Goal: Obtain resource: Download file/media

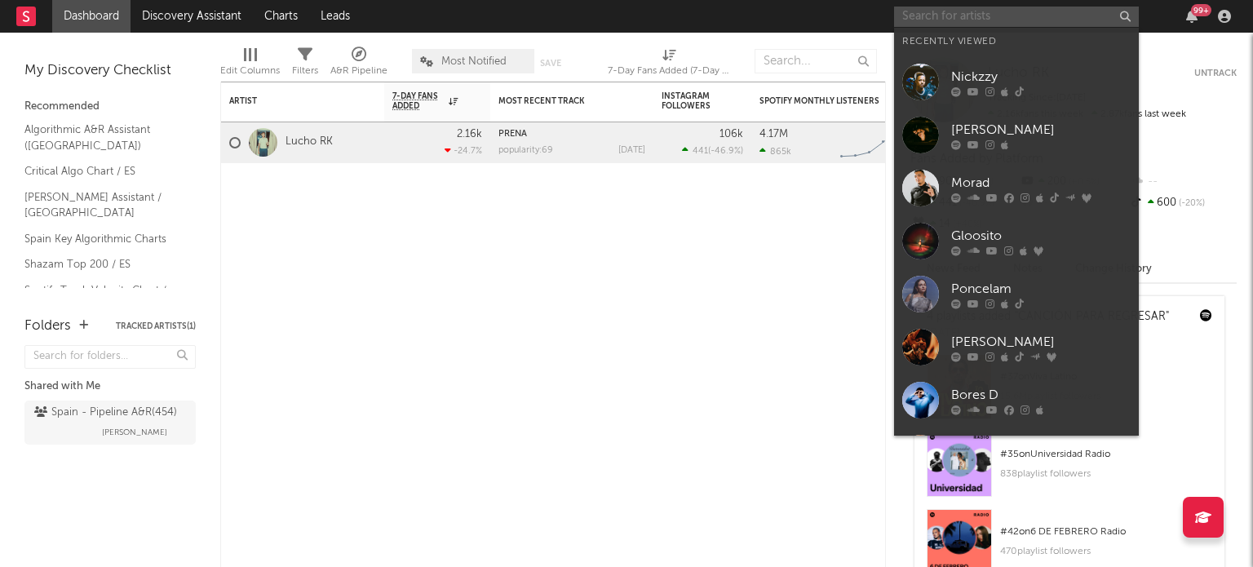
click at [965, 22] on input "text" at bounding box center [1016, 17] width 245 height 20
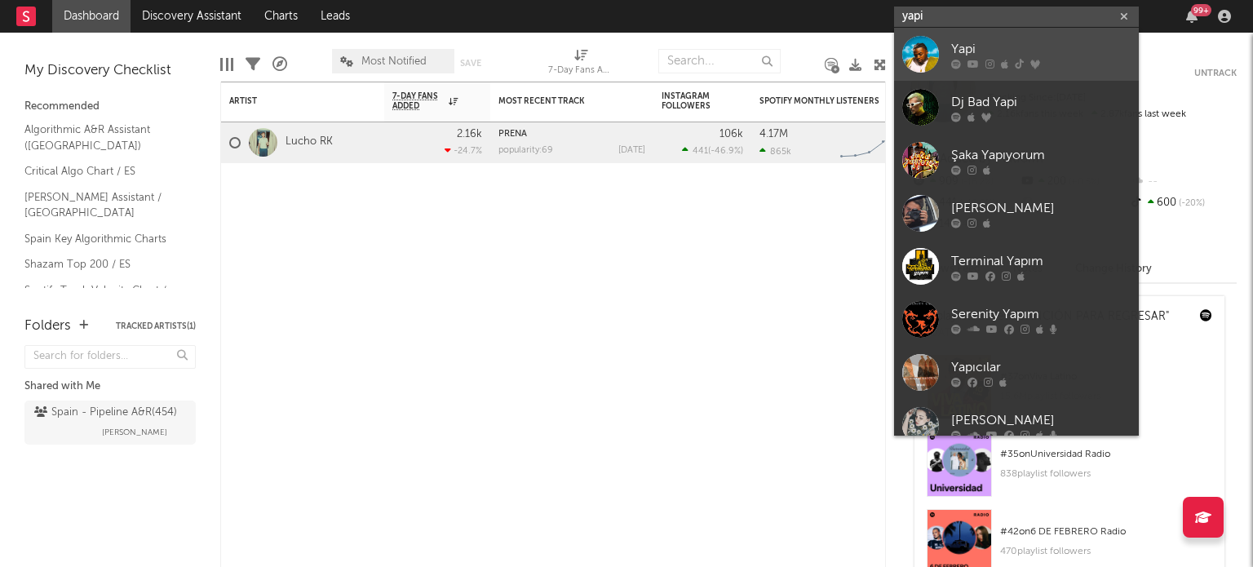
type input "yapi"
click at [939, 45] on link "Yapi" at bounding box center [1016, 54] width 245 height 53
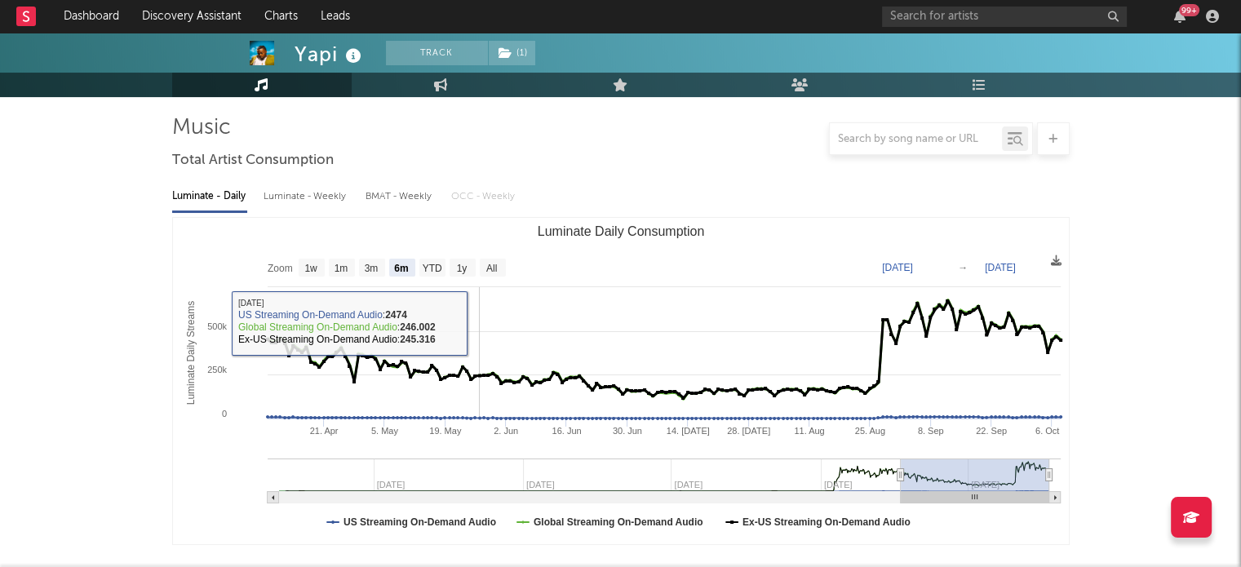
scroll to position [107, 0]
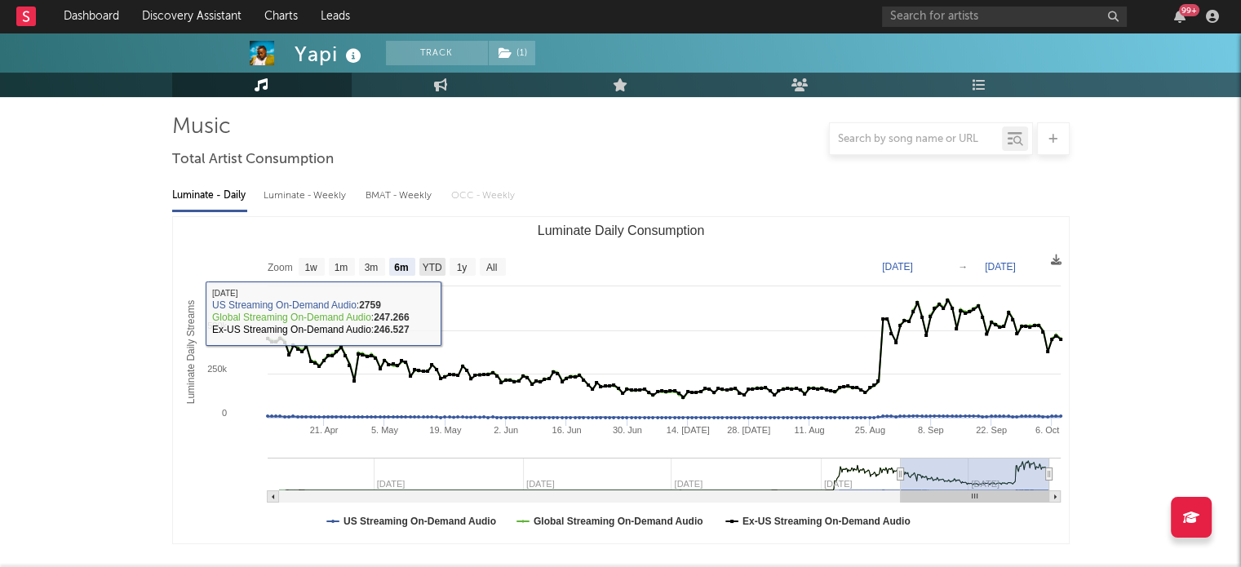
click at [419, 263] on rect "Luminate Daily Consumption" at bounding box center [432, 267] width 26 height 18
select select "YTD"
type input "[DATE]"
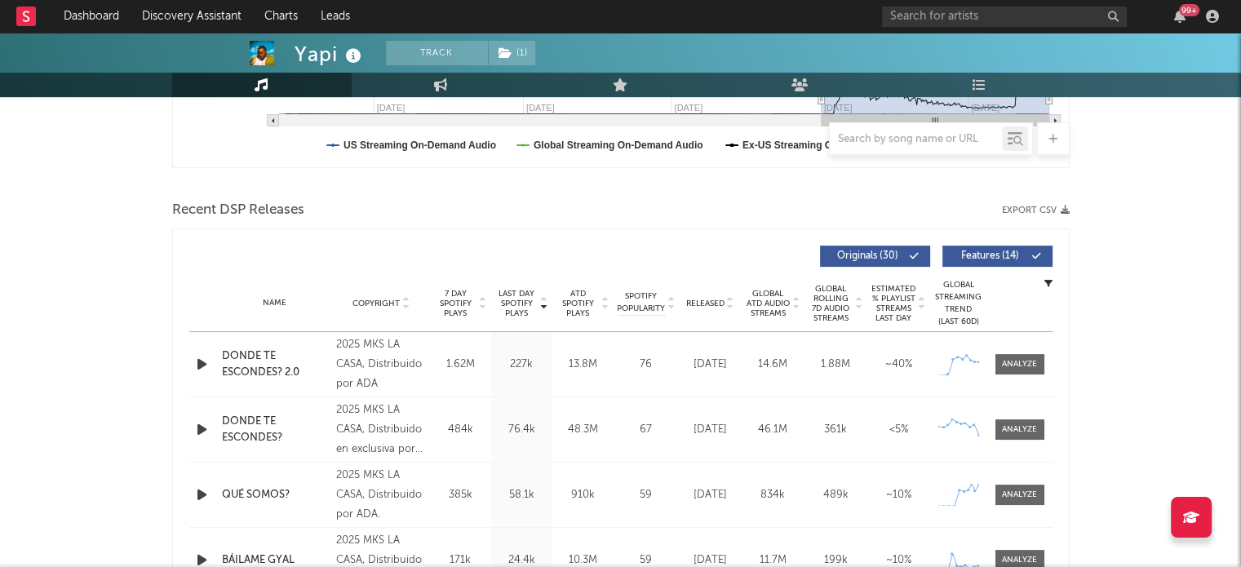
scroll to position [496, 0]
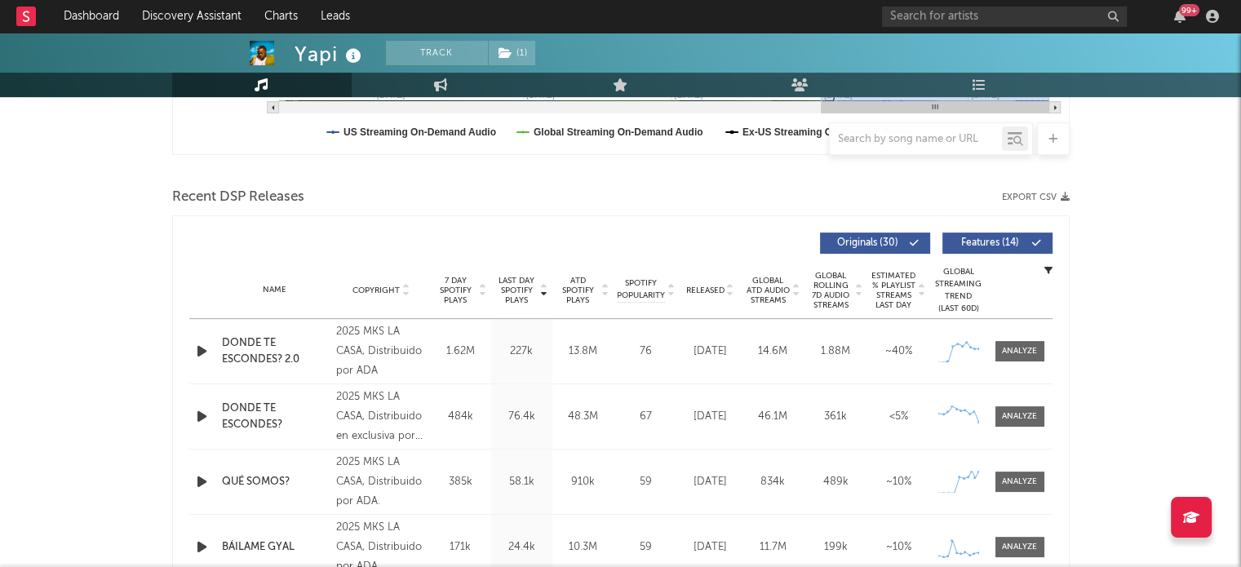
click at [1044, 195] on button "Export CSV" at bounding box center [1036, 198] width 68 height 10
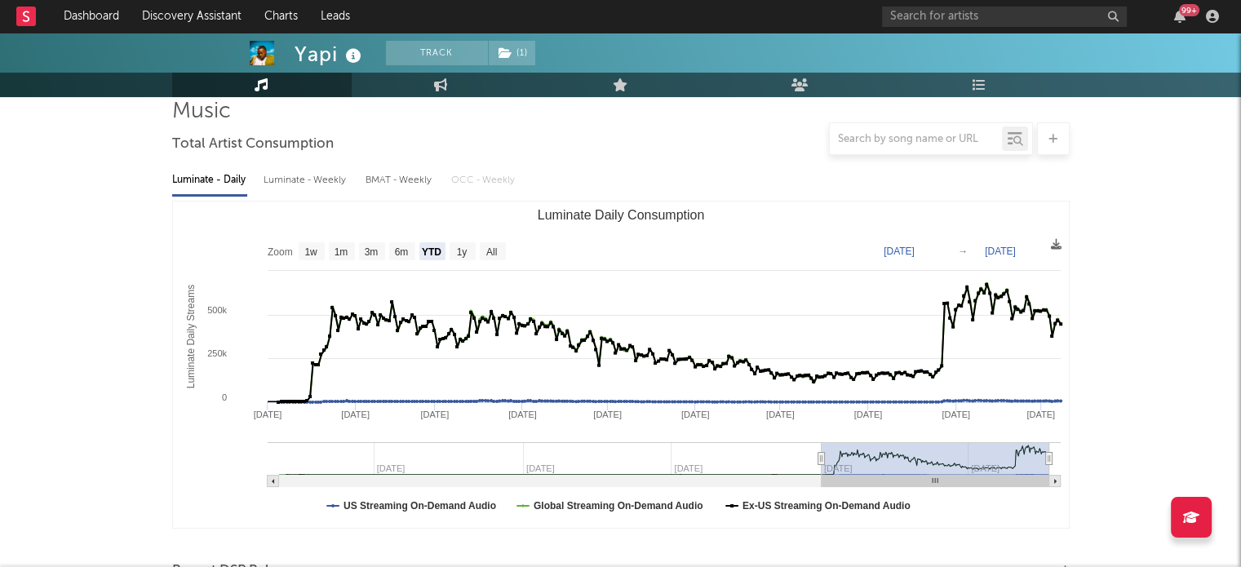
scroll to position [121, 0]
